Goal: Task Accomplishment & Management: Complete application form

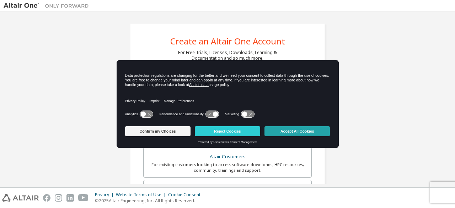
click at [271, 129] on button "Accept All Cookies" at bounding box center [296, 131] width 65 height 10
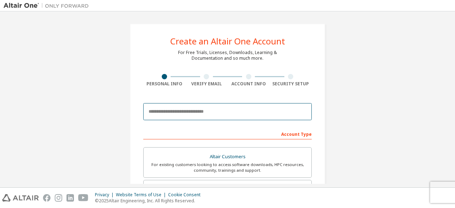
click at [188, 116] on input "email" at bounding box center [227, 111] width 168 height 17
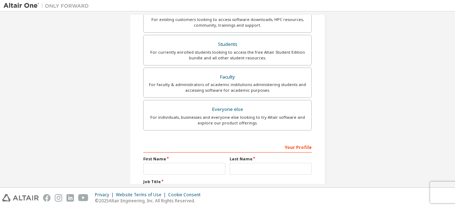
scroll to position [205, 0]
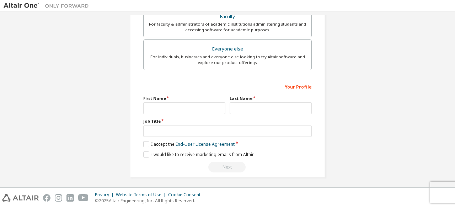
type input "**********"
click at [186, 102] on input "text" at bounding box center [184, 108] width 82 height 12
type input "*******"
click at [235, 107] on input "text" at bounding box center [270, 108] width 82 height 12
type input "*****"
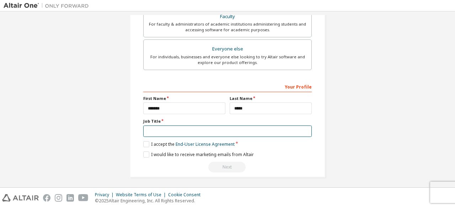
click at [194, 127] on input "text" at bounding box center [227, 131] width 168 height 12
type input "*******"
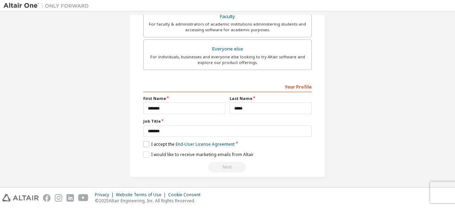
click at [143, 142] on label "I accept the End-User License Agreement" at bounding box center [188, 144] width 91 height 6
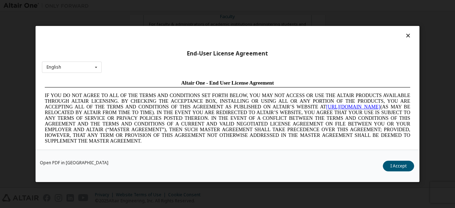
scroll to position [0, 0]
click at [393, 165] on button "I Accept" at bounding box center [397, 166] width 31 height 11
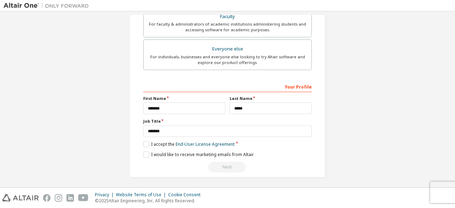
click at [221, 164] on div "Next" at bounding box center [227, 167] width 168 height 11
click at [145, 154] on label "I would like to receive marketing emails from Altair" at bounding box center [198, 154] width 110 height 6
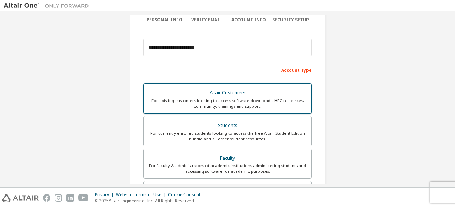
scroll to position [65, 0]
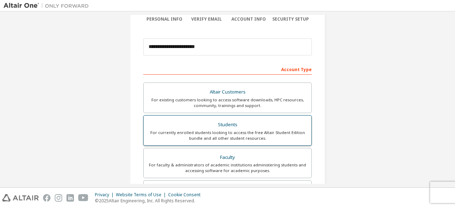
click at [260, 123] on div "Students" at bounding box center [227, 125] width 159 height 10
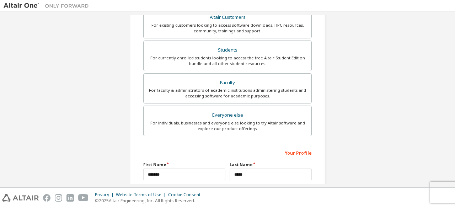
scroll to position [205, 0]
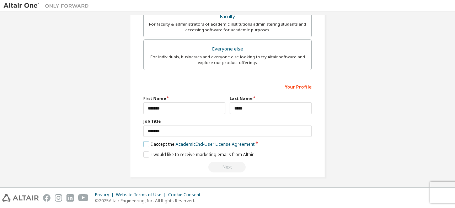
click at [146, 142] on label "I accept the Academic End-User License Agreement" at bounding box center [198, 144] width 111 height 6
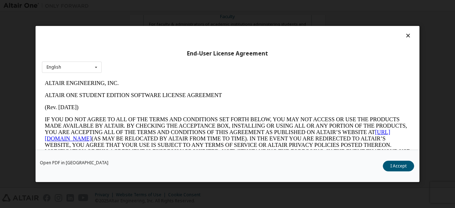
scroll to position [0, 0]
click at [403, 162] on button "I Accept" at bounding box center [397, 166] width 31 height 11
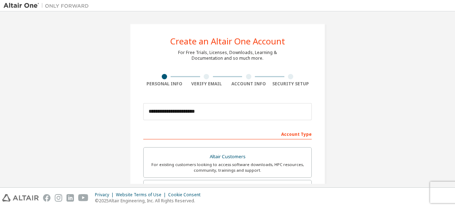
scroll to position [205, 0]
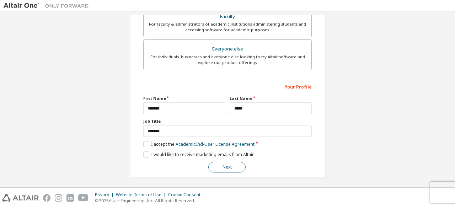
click at [221, 162] on button "Next" at bounding box center [226, 167] width 37 height 11
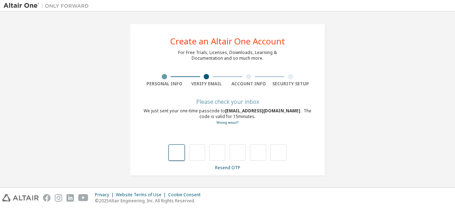
type input "*"
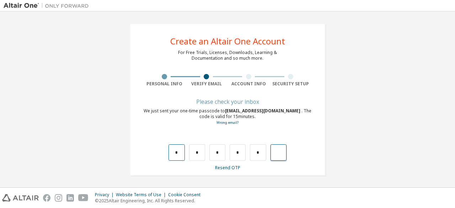
type input "*"
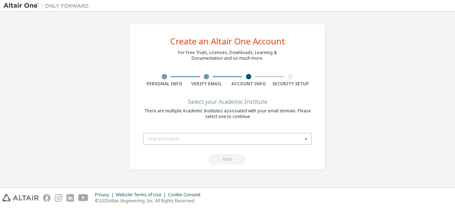
click at [194, 138] on div "Find and select" at bounding box center [225, 139] width 154 height 4
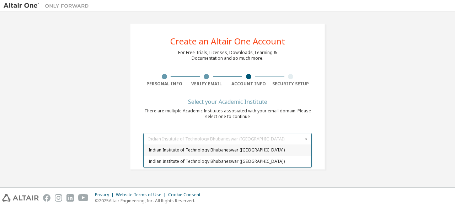
click at [194, 149] on span "Indian Institute of Technology Bhubaneswar ([GEOGRAPHIC_DATA])" at bounding box center [227, 150] width 158 height 4
type input "*****"
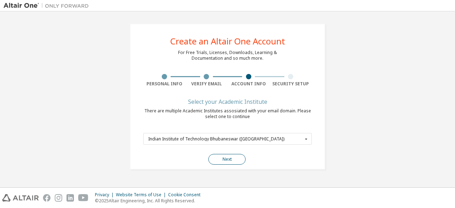
click at [218, 155] on button "Next" at bounding box center [226, 159] width 37 height 11
